Goal: Transaction & Acquisition: Subscribe to service/newsletter

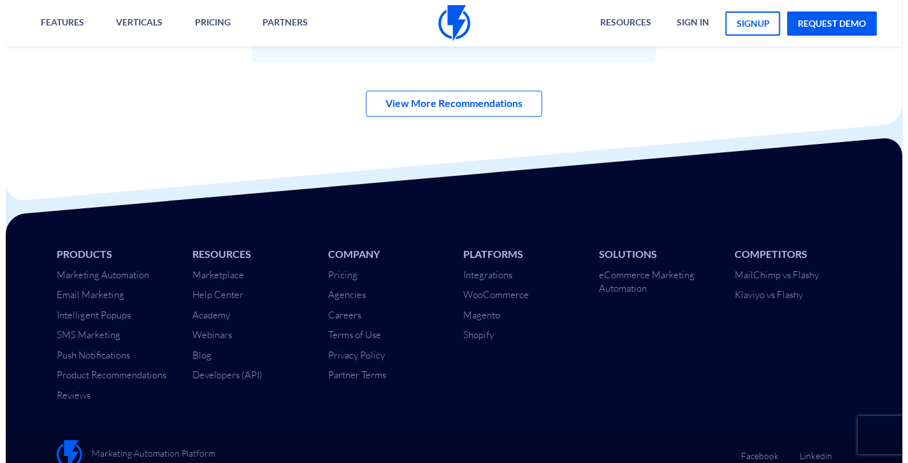
scroll to position [4351, 0]
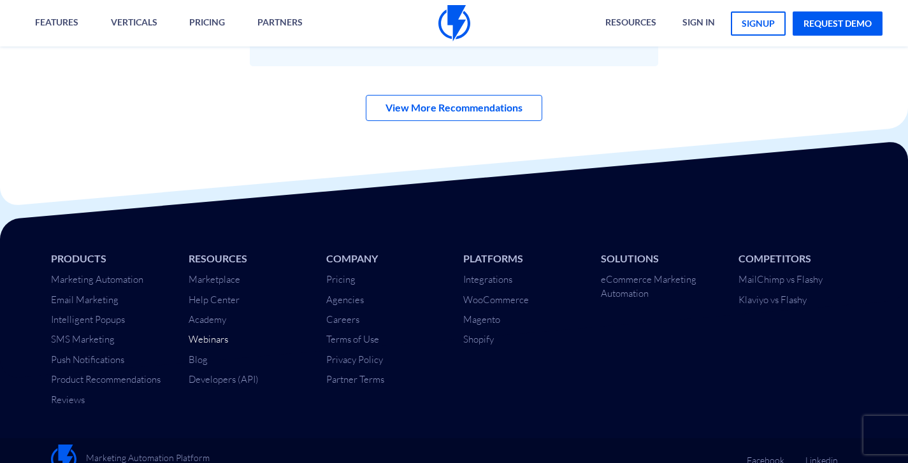
click at [222, 333] on link "Webinars" at bounding box center [209, 339] width 40 height 12
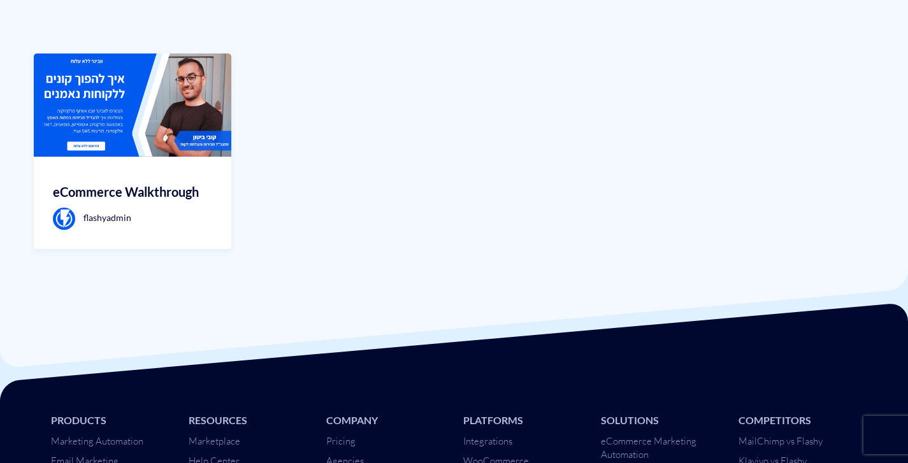
scroll to position [251, 0]
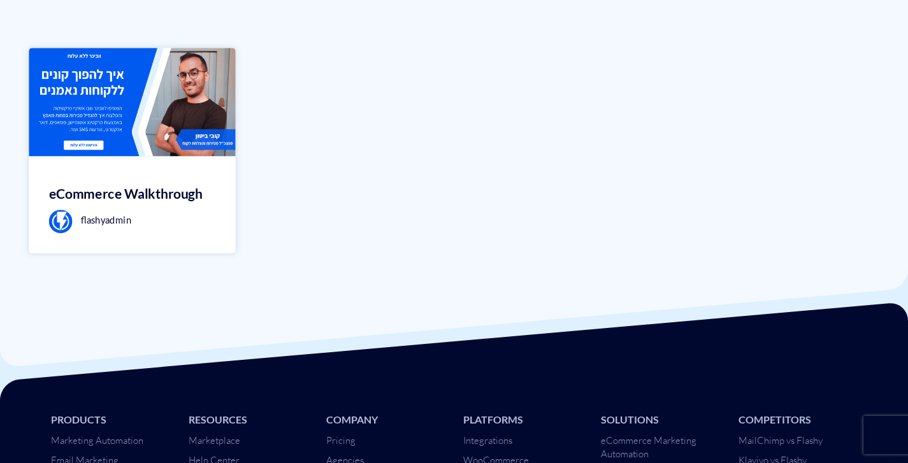
click at [203, 100] on img at bounding box center [132, 102] width 207 height 108
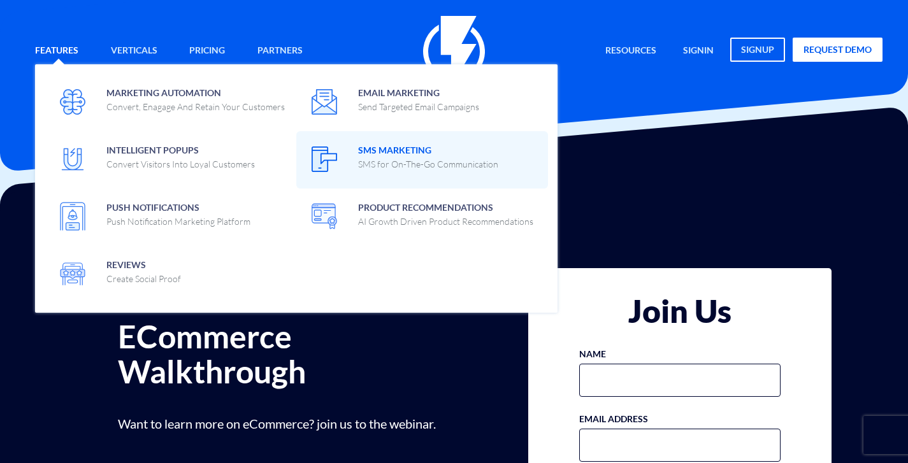
click at [396, 143] on span "SMS Marketing SMS for On-The-Go Communication" at bounding box center [428, 156] width 140 height 30
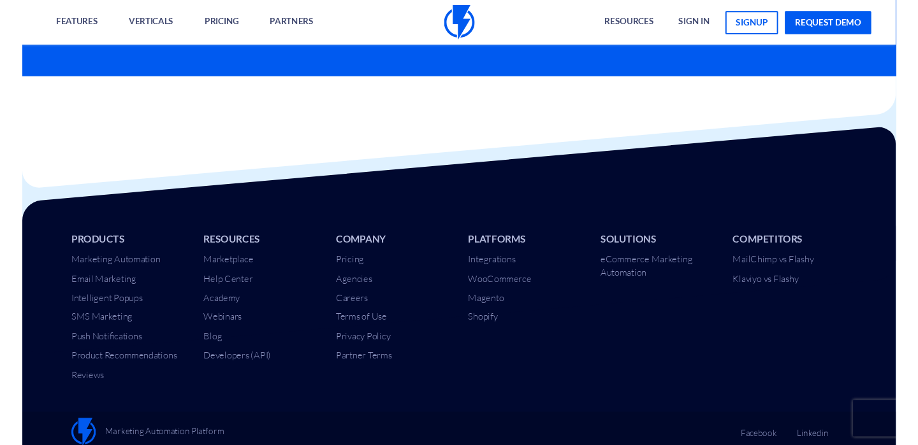
scroll to position [3480, 0]
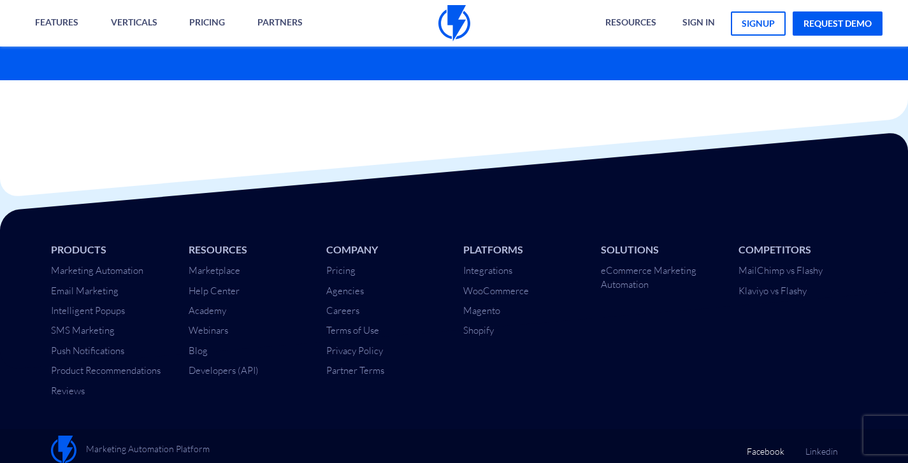
click at [779, 446] on link "Facebook" at bounding box center [766, 447] width 38 height 22
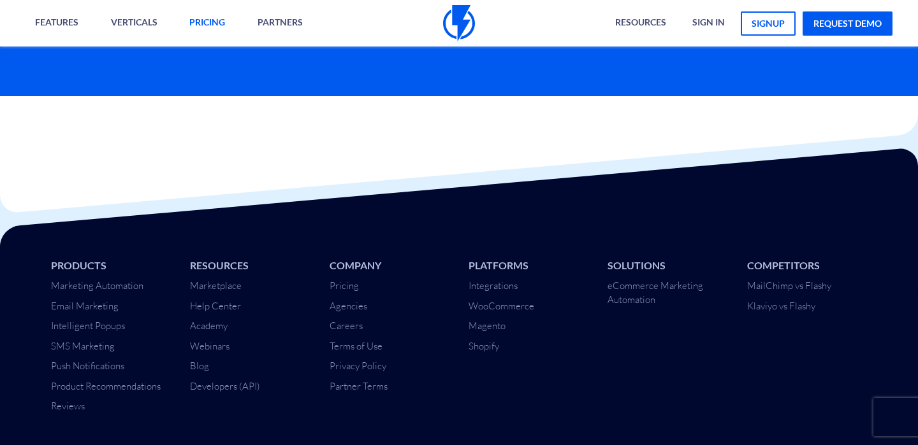
click at [202, 20] on link "pricing" at bounding box center [207, 23] width 55 height 47
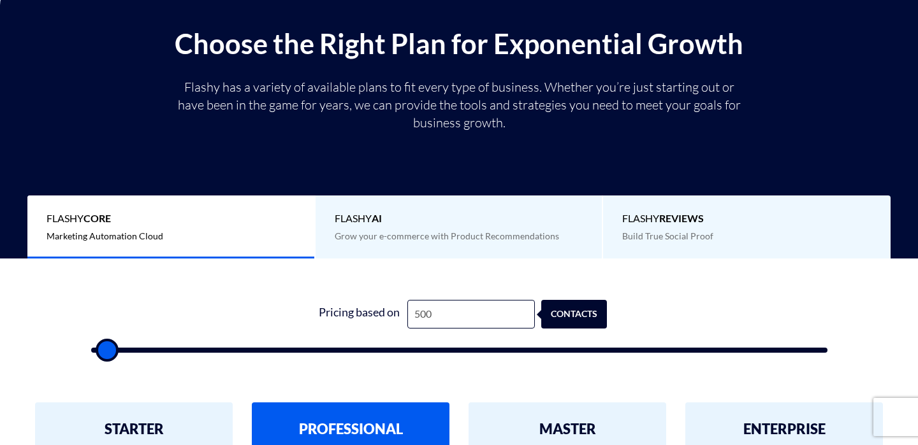
scroll to position [200, 0]
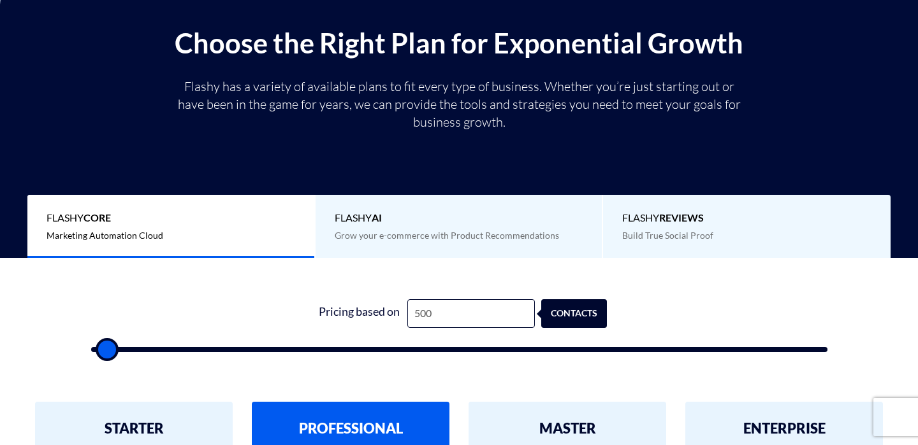
click at [446, 230] on span "Grow your e-commerce with Product Recommendations" at bounding box center [447, 235] width 224 height 11
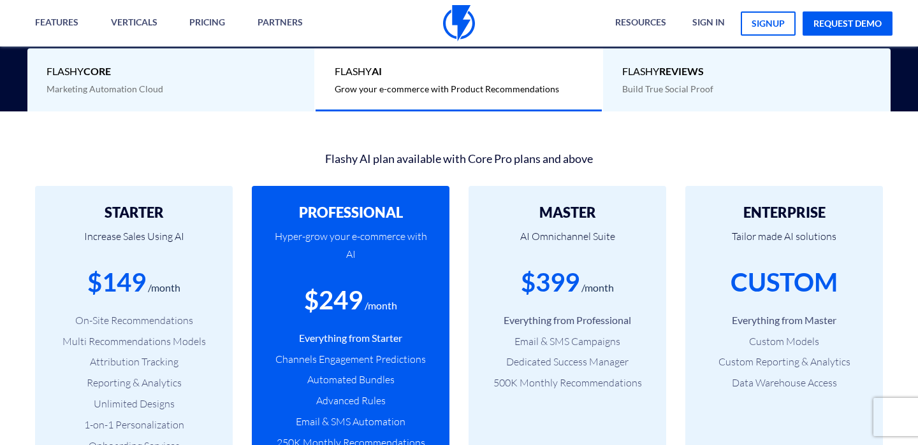
scroll to position [359, 0]
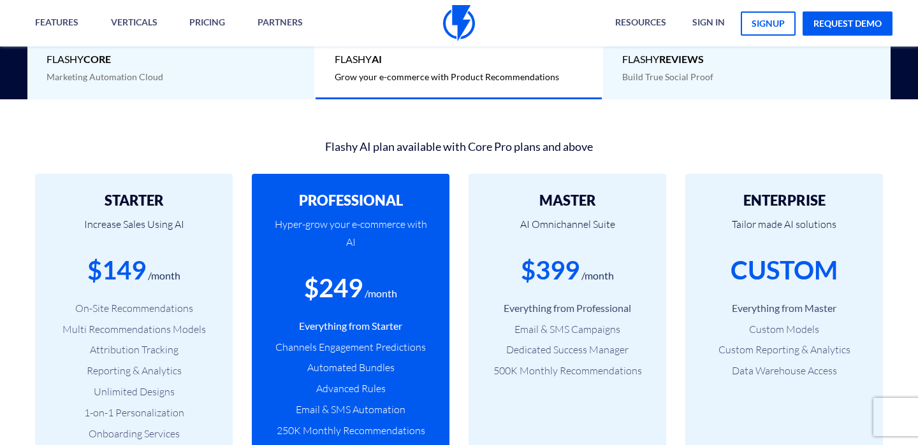
click at [622, 66] on div "Flashy REVIEWS Build True Social Proof" at bounding box center [746, 67] width 287 height 63
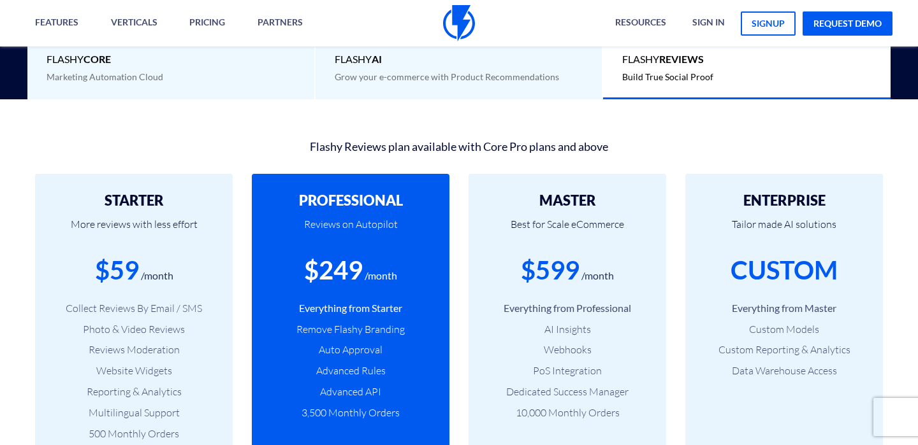
click at [241, 68] on div "Flashy Core Marketing Automation Cloud" at bounding box center [170, 67] width 287 height 63
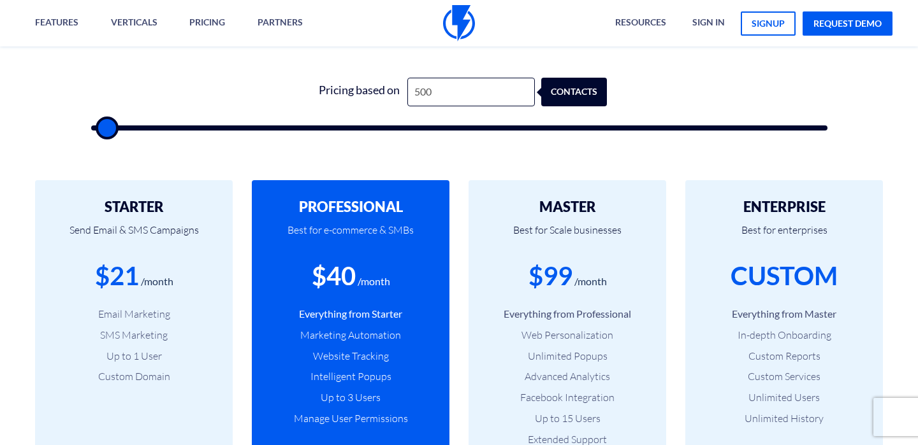
scroll to position [422, 0]
type input "500"
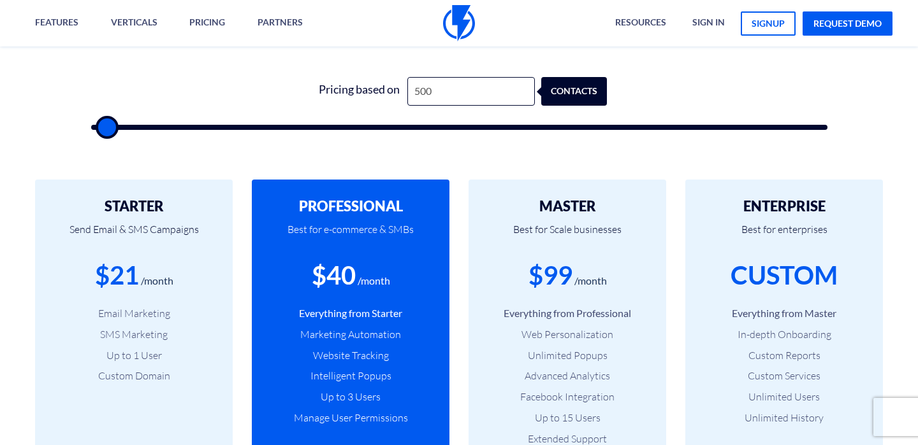
type input "1,000"
type input "1000"
type input "1,500"
type input "1500"
type input "2,000"
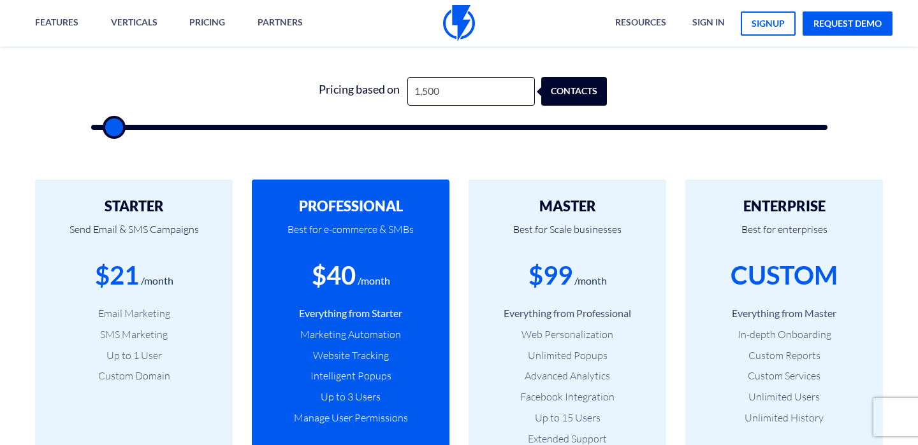
type input "2000"
type input "2,500"
type input "2500"
type input "3,500"
type input "3500"
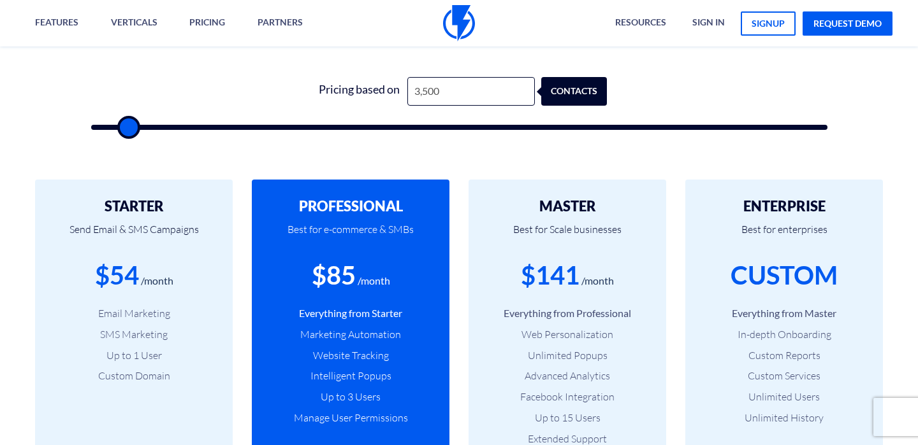
type input "4,000"
type input "4000"
type input "4,500"
type input "4500"
type input "5,000"
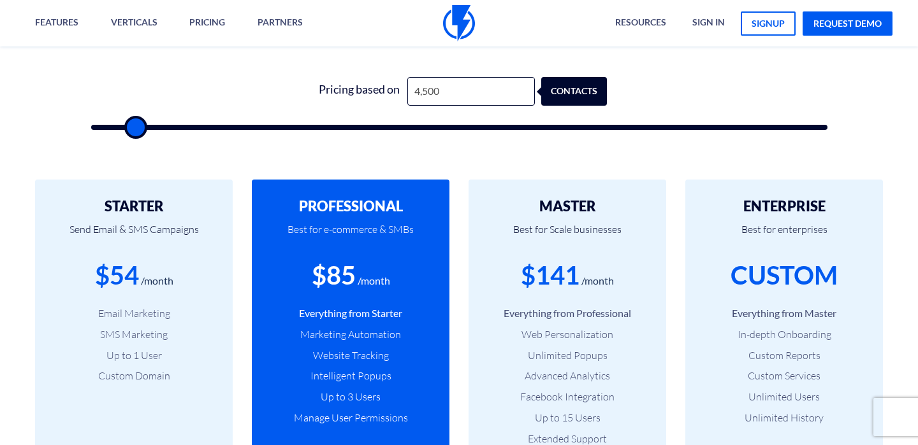
type input "5000"
type input "5,500"
type input "5500"
type input "6,000"
type input "6000"
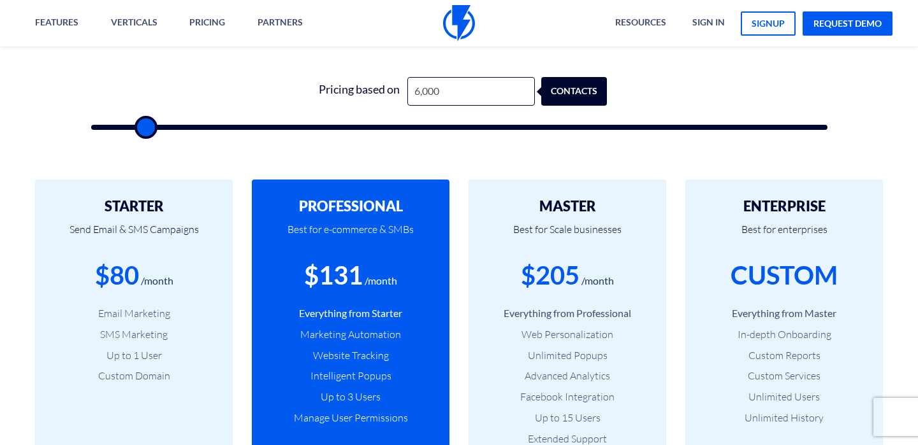
type input "5,500"
type input "5500"
type input "5,000"
type input "5000"
type input "4,500"
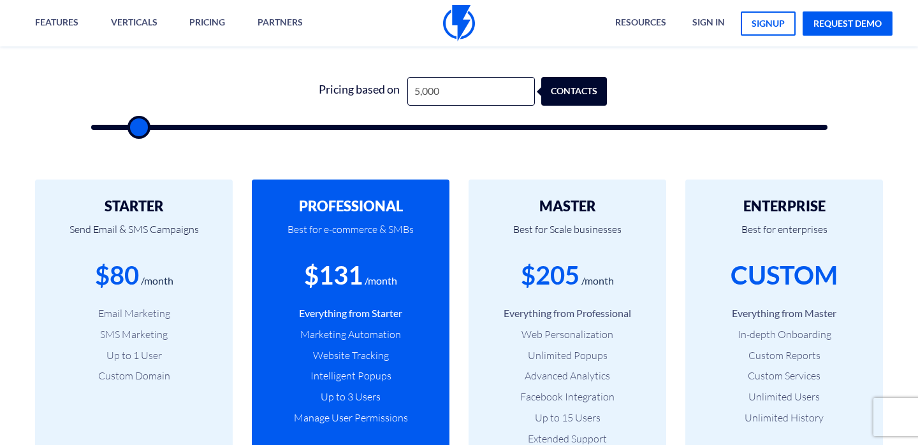
type input "4500"
type input "4,000"
type input "4000"
type input "3,500"
type input "3500"
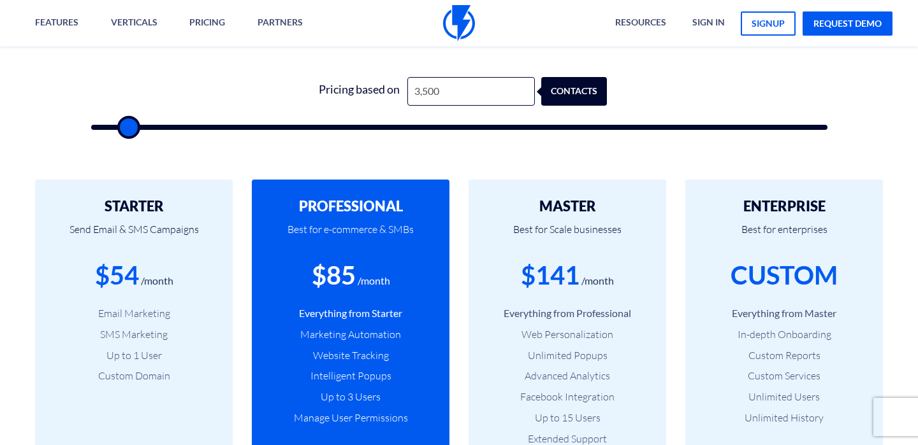
type input "3,000"
type input "3000"
type input "2,500"
type input "2500"
type input "2,000"
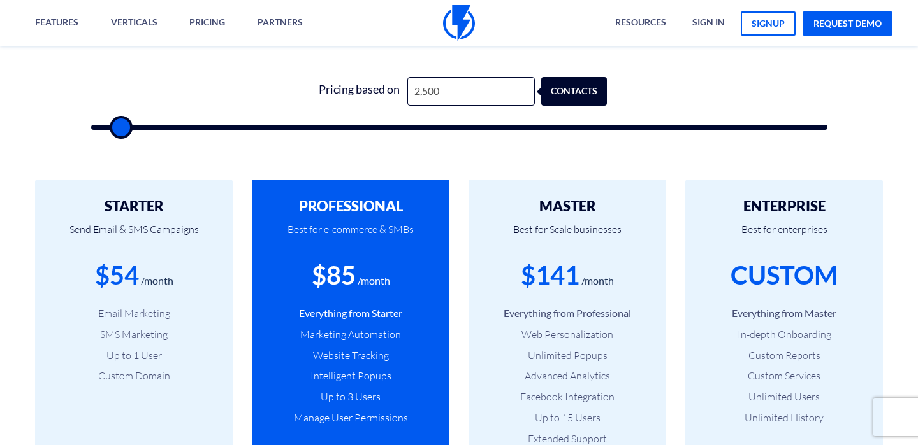
type input "2000"
type input "1,500"
type input "1500"
type input "2,000"
type input "2000"
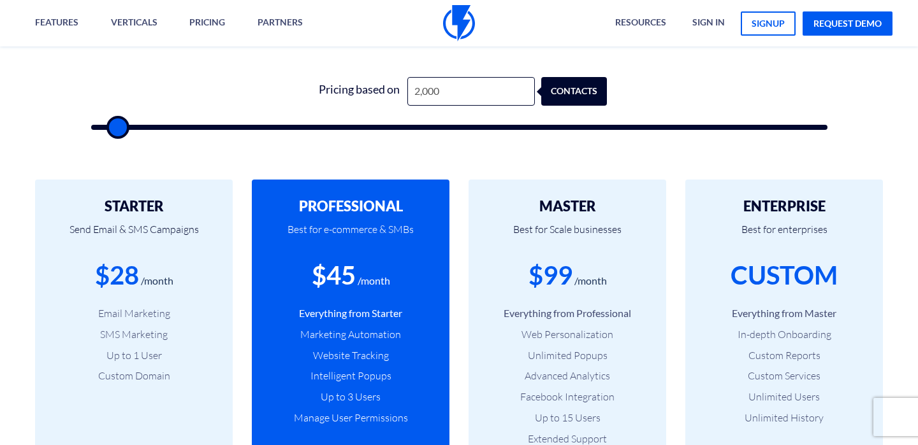
type input "2,500"
type input "2500"
type input "2,000"
type input "2000"
type input "1,500"
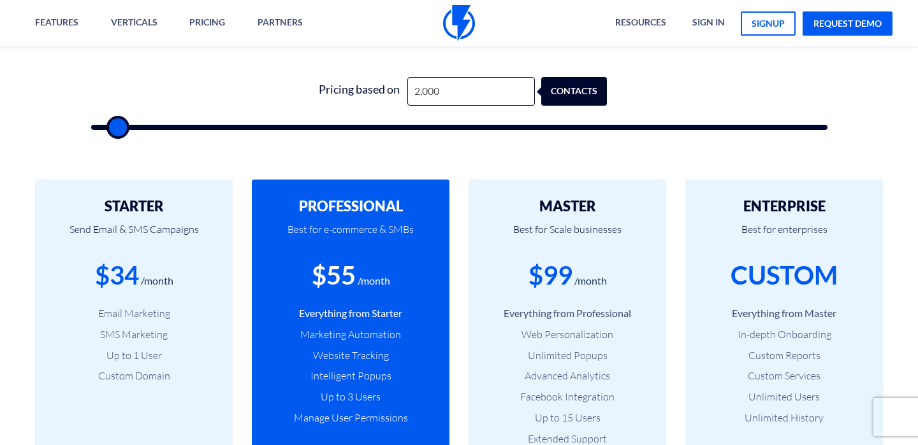
type input "1500"
type input "1,000"
drag, startPoint x: 103, startPoint y: 126, endPoint x: 109, endPoint y: 128, distance: 6.7
type input "1000"
click at [109, 128] on input "range" at bounding box center [459, 127] width 736 height 5
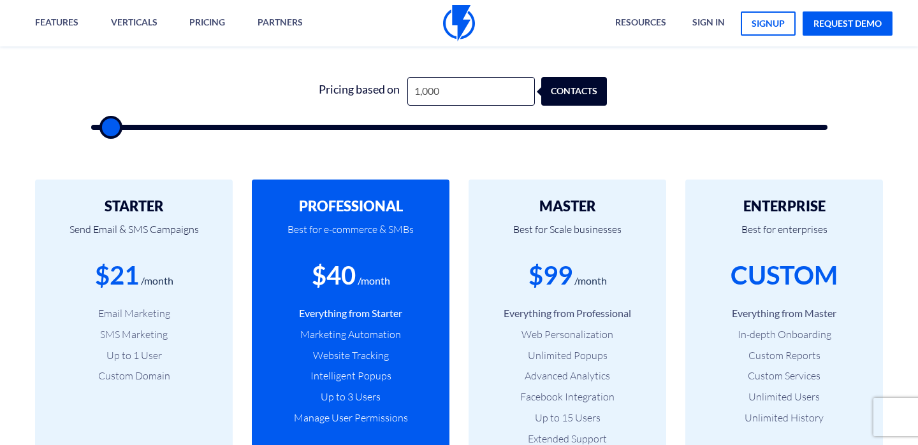
click at [284, 105] on form "1 Pricing based on 1,000 contacts" at bounding box center [459, 103] width 736 height 53
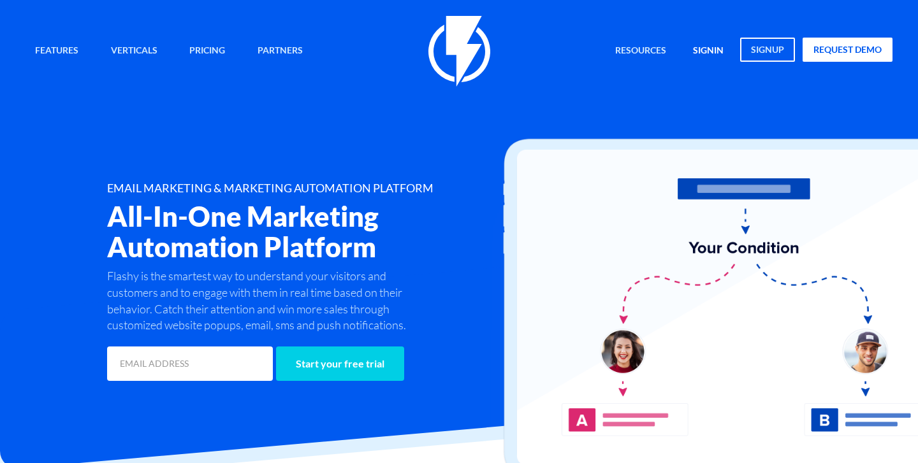
click at [705, 50] on link "signin" at bounding box center [708, 51] width 50 height 27
